Goal: Task Accomplishment & Management: Complete application form

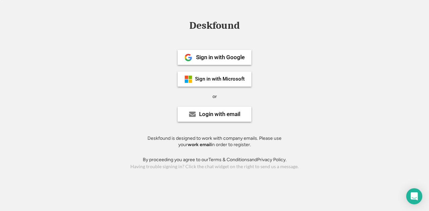
click at [193, 145] on strong "work email" at bounding box center [199, 145] width 23 height 6
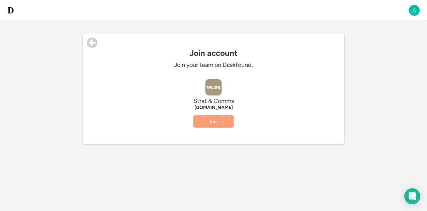
click at [228, 122] on button "Join" at bounding box center [214, 122] width 40 height 12
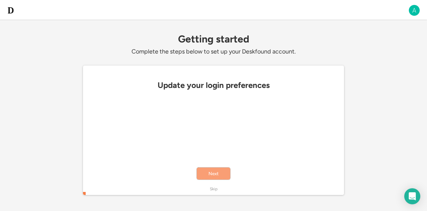
click at [217, 176] on button "Next" at bounding box center [213, 174] width 33 height 12
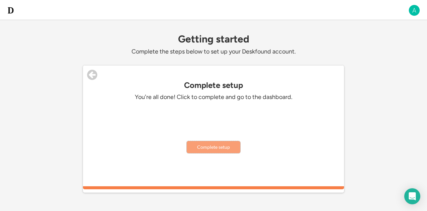
click at [220, 148] on button "Complete setup" at bounding box center [214, 147] width 54 height 12
